Goal: Communication & Community: Answer question/provide support

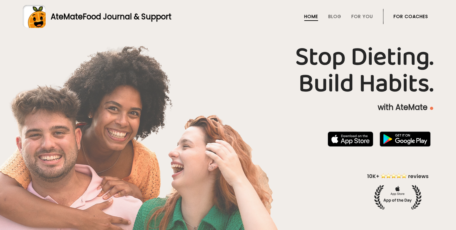
click at [429, 15] on link "AteMate Food Journal & Support" at bounding box center [228, 16] width 410 height 23
click at [399, 12] on li "For Coaches" at bounding box center [410, 16] width 35 height 15
click at [401, 17] on link "For Coaches" at bounding box center [410, 16] width 35 height 5
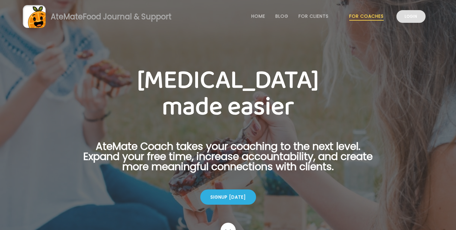
click at [406, 14] on link "Login" at bounding box center [410, 16] width 29 height 13
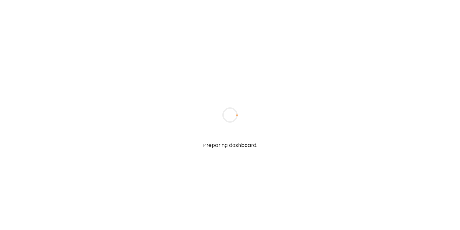
type input "**********"
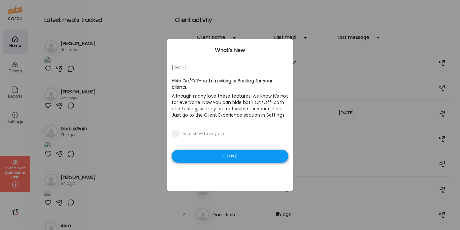
click at [235, 155] on div "Close" at bounding box center [230, 156] width 116 height 13
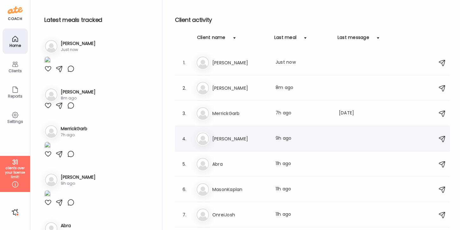
click at [272, 140] on div "Mi Michael Last meal: 9h ago" at bounding box center [313, 139] width 235 height 14
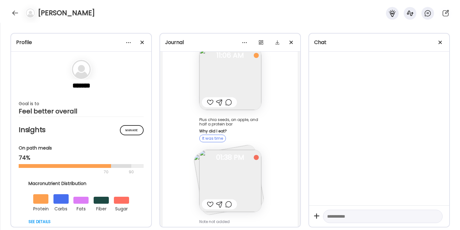
scroll to position [4508, 0]
click at [235, 157] on img at bounding box center [230, 182] width 62 height 62
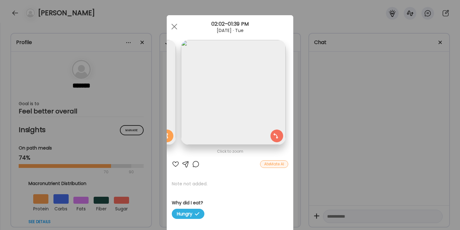
scroll to position [0, 0]
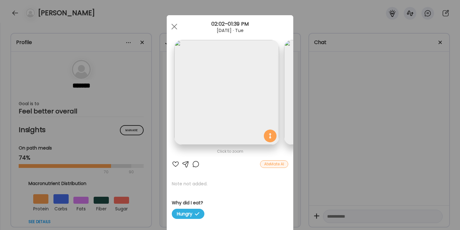
click at [350, 136] on div "Ate Coach Dashboard Wahoo! It’s official Take a moment to set up your Coach Pro…" at bounding box center [230, 115] width 460 height 230
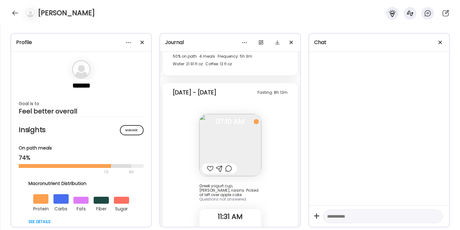
scroll to position [1758, 0]
click at [14, 9] on div at bounding box center [15, 13] width 10 height 10
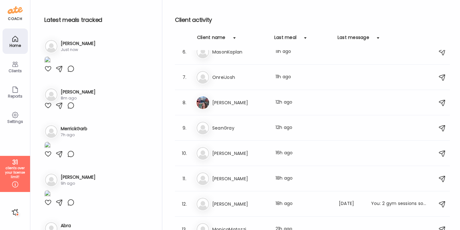
scroll to position [145, 0]
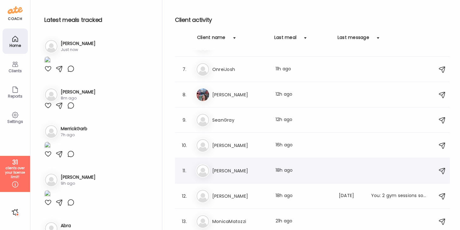
click at [239, 165] on div "Ja James Generette Last meal: 18h ago" at bounding box center [313, 171] width 235 height 14
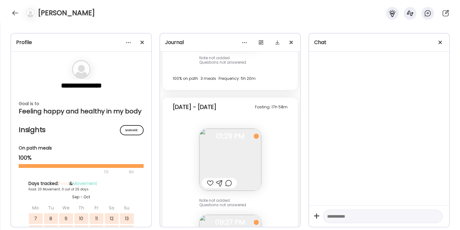
scroll to position [7257, 0]
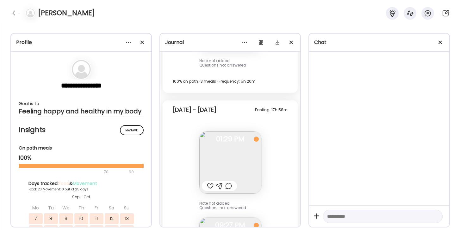
click at [14, 12] on div at bounding box center [15, 13] width 10 height 10
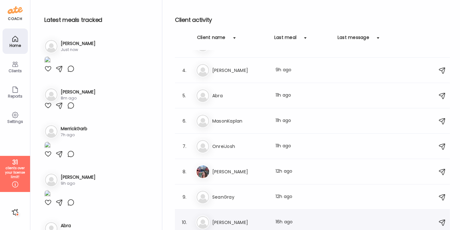
scroll to position [0, 0]
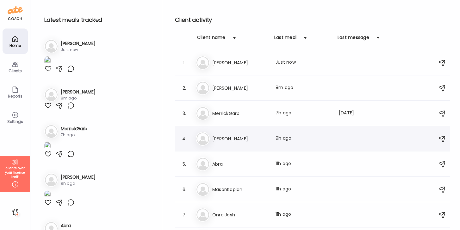
click at [242, 136] on h3 "Michael" at bounding box center [240, 139] width 56 height 8
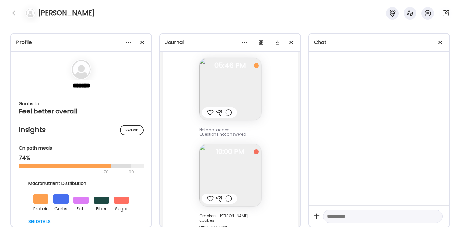
scroll to position [4739, 0]
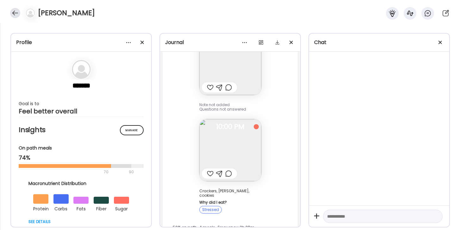
click at [17, 13] on div at bounding box center [15, 13] width 10 height 10
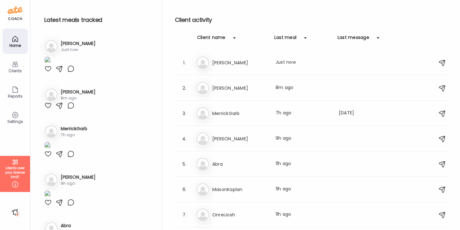
click at [51, 65] on img at bounding box center [47, 60] width 6 height 9
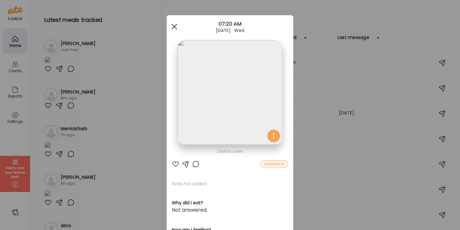
click at [175, 28] on div at bounding box center [174, 26] width 13 height 13
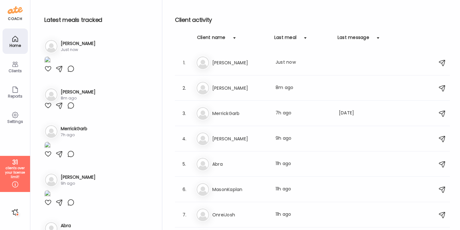
click at [81, 38] on div "1. Ka KaitlynnDeal Just now" at bounding box center [96, 55] width 111 height 43
click at [263, 61] on h3 "KaitlynnDeal" at bounding box center [240, 63] width 56 height 8
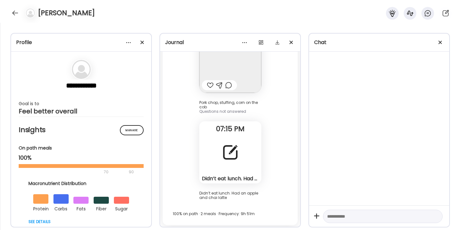
scroll to position [1600, 0]
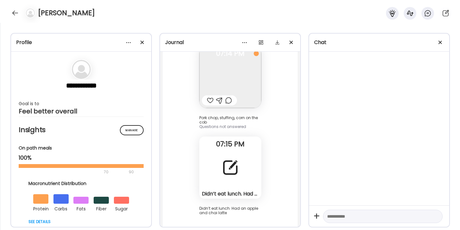
click at [14, 12] on div at bounding box center [15, 13] width 10 height 10
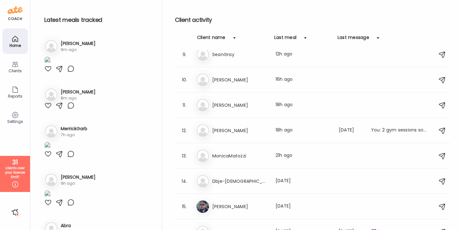
scroll to position [210, 0]
click at [230, 130] on h3 "Alec" at bounding box center [240, 131] width 56 height 8
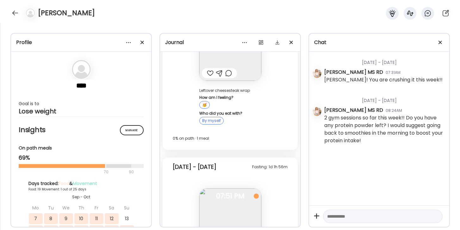
scroll to position [4763, 0]
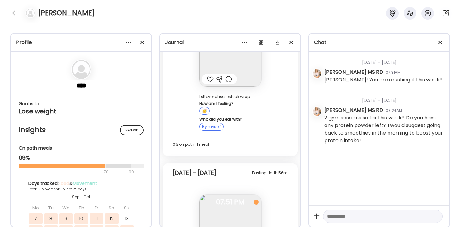
click at [118, 1] on div "Alec" at bounding box center [230, 11] width 460 height 23
